Goal: Information Seeking & Learning: Find specific fact

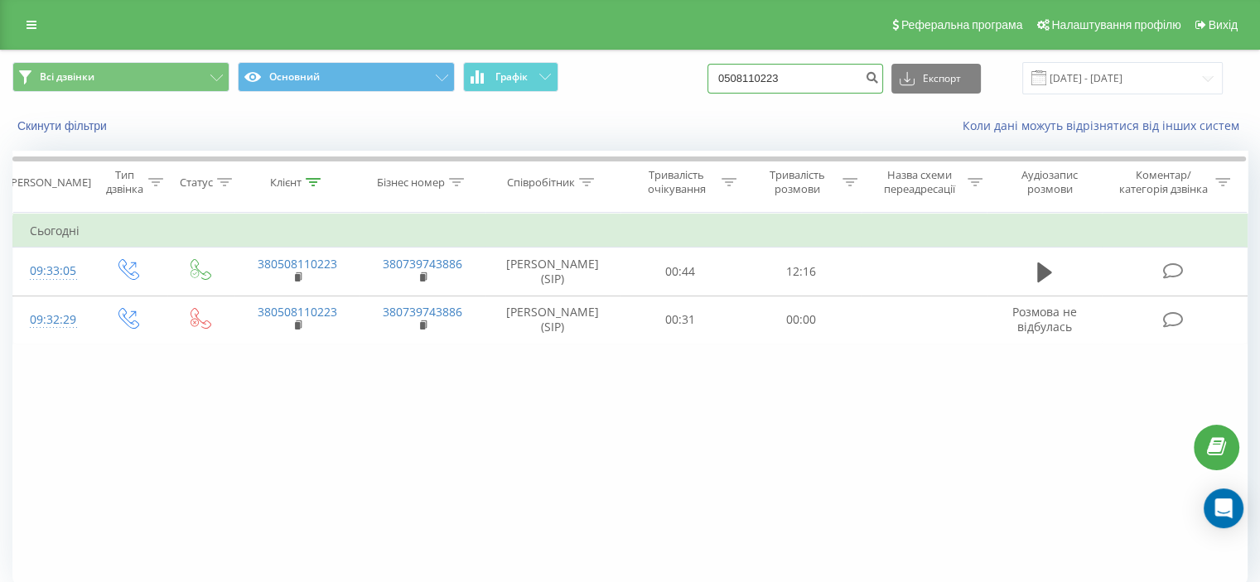
click at [639, 89] on div "Всі дзвінки Основний Графік 0508110223 Експорт .csv .xls .xlsx [DATE] - [DATE]" at bounding box center [629, 78] width 1235 height 32
paste input "99 010 30"
click at [750, 80] on input "0 99 010 30 3" at bounding box center [795, 79] width 176 height 30
click at [762, 78] on input "099 010 30 3" at bounding box center [795, 79] width 176 height 30
drag, startPoint x: 780, startPoint y: 76, endPoint x: 843, endPoint y: 85, distance: 63.6
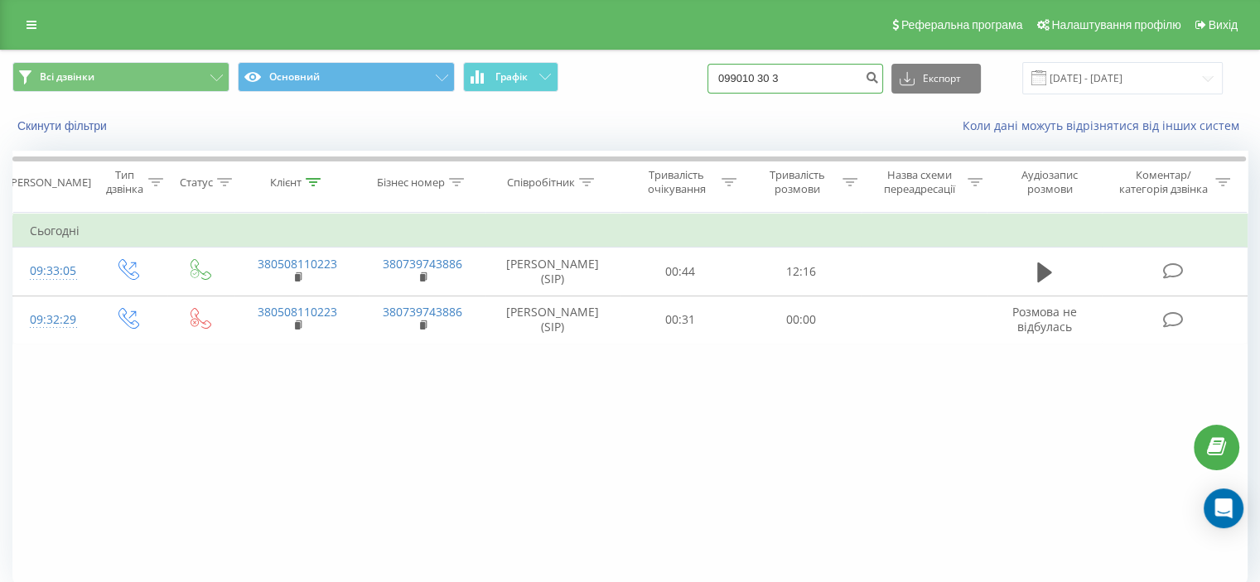
click at [784, 76] on input "099010 30 3" at bounding box center [795, 79] width 176 height 30
drag, startPoint x: 779, startPoint y: 79, endPoint x: 706, endPoint y: 83, distance: 73.0
click at [706, 83] on div "Всі дзвінки Основний Графік 099010 0 3 Експорт .csv .xls .xlsx [DATE] - [DATE]" at bounding box center [629, 78] width 1235 height 32
paste input "99 010 3"
click at [750, 75] on input "0 99 010 30 3" at bounding box center [795, 79] width 176 height 30
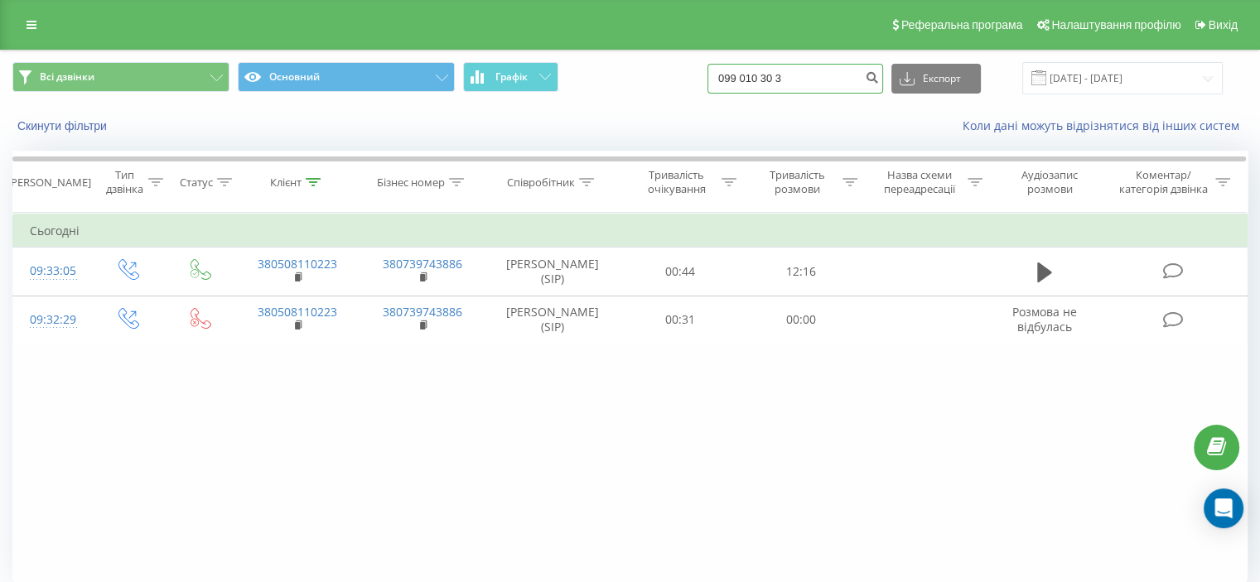
click at [763, 79] on input "099 010 30 3" at bounding box center [795, 79] width 176 height 30
click at [779, 79] on input "099010 30 3" at bounding box center [795, 79] width 176 height 30
drag, startPoint x: 792, startPoint y: 76, endPoint x: 815, endPoint y: 78, distance: 23.3
click at [795, 76] on input "09901030 3" at bounding box center [795, 79] width 176 height 30
drag, startPoint x: 838, startPoint y: 80, endPoint x: 659, endPoint y: 99, distance: 179.8
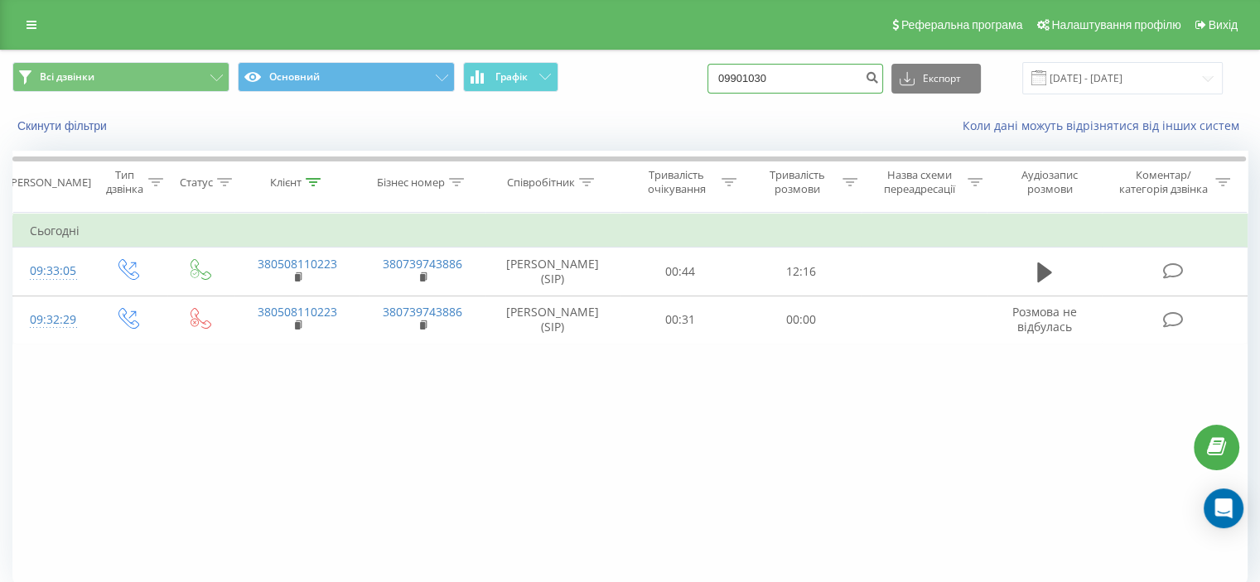
click at [659, 99] on div "Всі дзвінки Основний Графік 09901030 Експорт .csv .xls .xlsx [DATE] - [DATE]" at bounding box center [630, 78] width 1258 height 55
paste input "99 010 30 3"
drag, startPoint x: 799, startPoint y: 80, endPoint x: 709, endPoint y: 85, distance: 90.4
click at [709, 85] on div "Всі дзвінки Основний Графік 0 99 010 30 3 Експорт .csv .xls .xlsx [DATE] - [DAT…" at bounding box center [629, 78] width 1235 height 32
paste input "7"
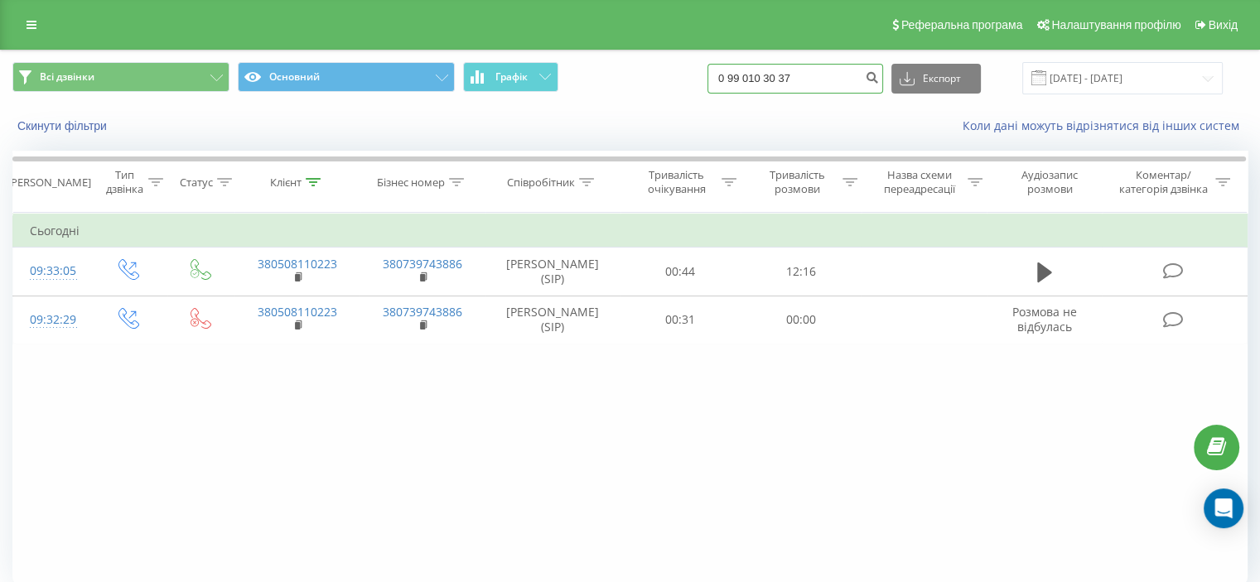
click at [750, 79] on input "0 99 010 30 37" at bounding box center [795, 79] width 176 height 30
click at [764, 77] on input "099 010 30 37" at bounding box center [795, 79] width 176 height 30
click at [782, 76] on input "099010 30 37" at bounding box center [795, 79] width 176 height 30
click at [793, 78] on input "09901030 37" at bounding box center [795, 79] width 176 height 30
type input "0990103037"
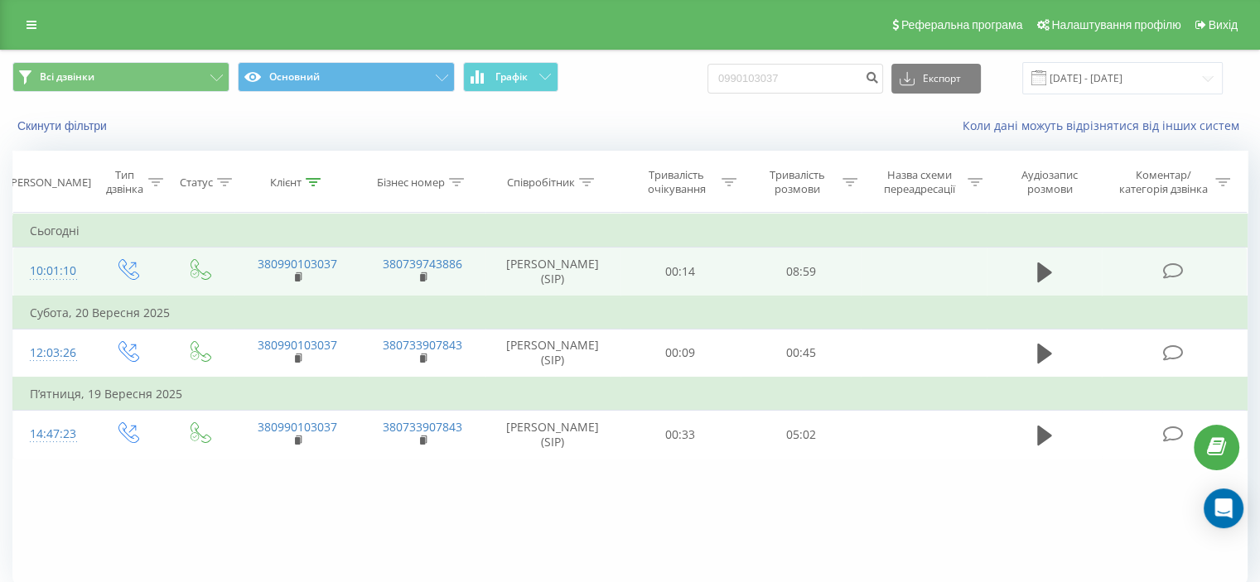
click at [1173, 269] on icon at bounding box center [1172, 271] width 21 height 17
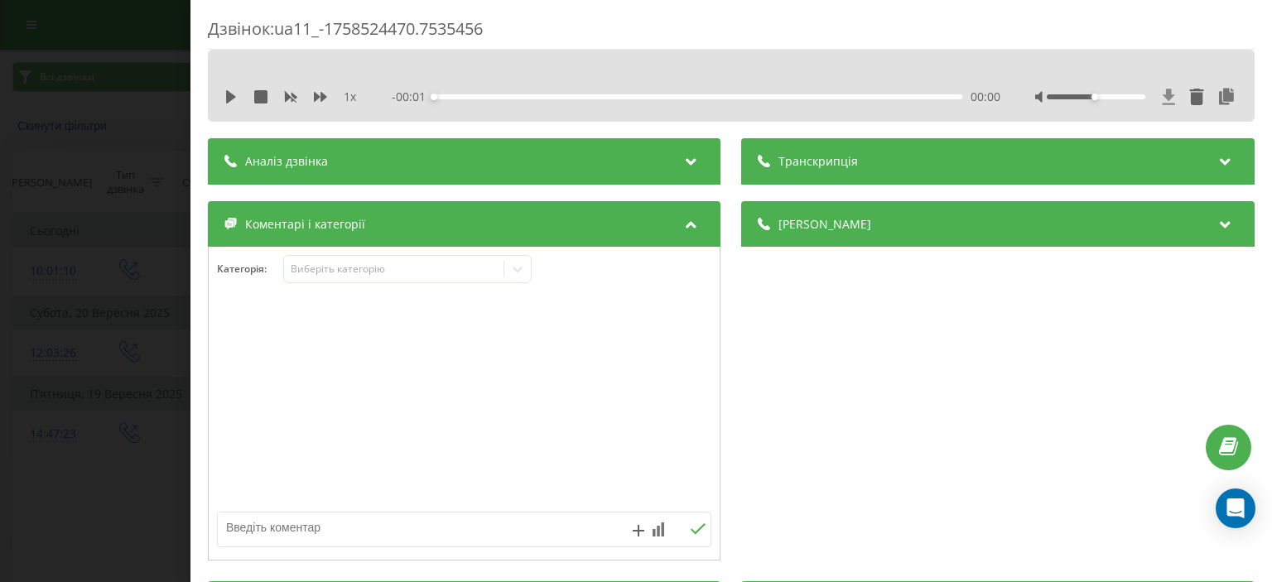
click at [1163, 96] on icon at bounding box center [1169, 97] width 12 height 16
